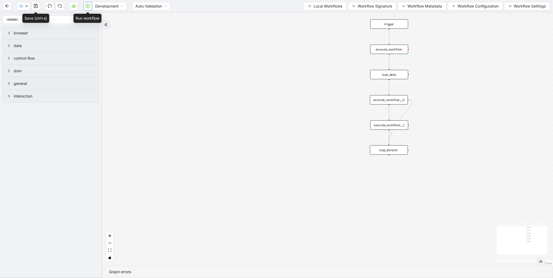
click at [86, 8] on button "button" at bounding box center [87, 6] width 9 height 9
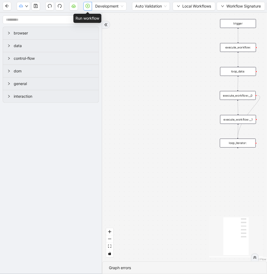
click at [87, 9] on button "button" at bounding box center [87, 6] width 9 height 9
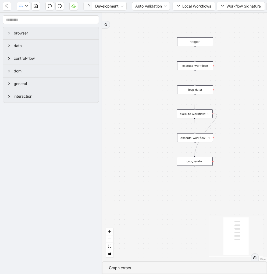
drag, startPoint x: 197, startPoint y: 55, endPoint x: 149, endPoint y: 75, distance: 52.0
click at [149, 75] on div "trigger execute_workflow: loop_data: execute_workflow:__0 execute_workflow:__1 …" at bounding box center [184, 137] width 165 height 249
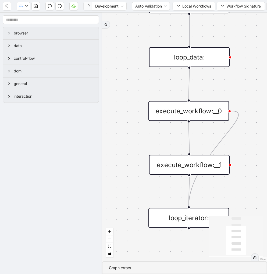
drag, startPoint x: 218, startPoint y: 89, endPoint x: 213, endPoint y: 74, distance: 15.4
click at [213, 74] on div "trigger execute_workflow: loop_data: execute_workflow:__0 execute_workflow:__1 …" at bounding box center [184, 137] width 165 height 249
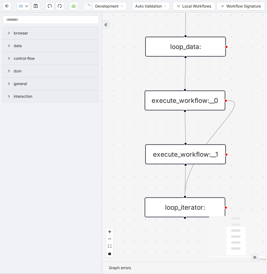
click at [226, 119] on icon "Edge from execute_workflow:__0 to loop_iterator:" at bounding box center [210, 147] width 50 height 95
